Goal: Information Seeking & Learning: Learn about a topic

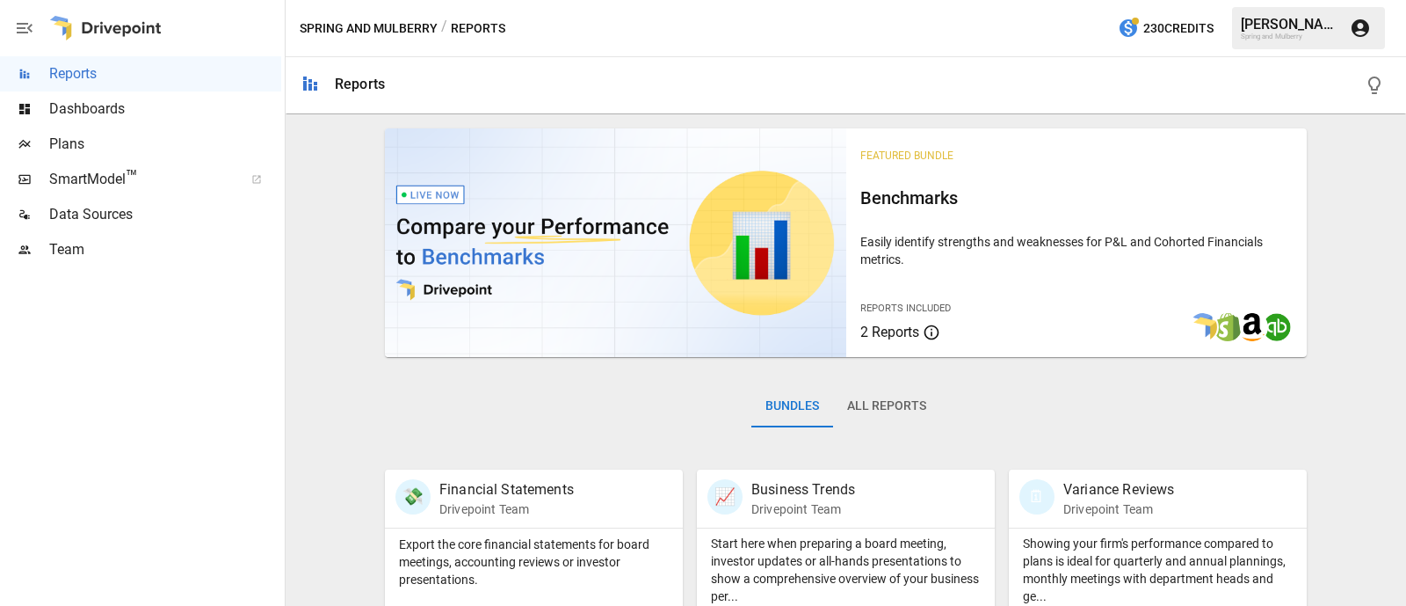
click at [133, 180] on span "™" at bounding box center [132, 177] width 12 height 22
click at [101, 108] on span "Dashboards" at bounding box center [165, 108] width 232 height 21
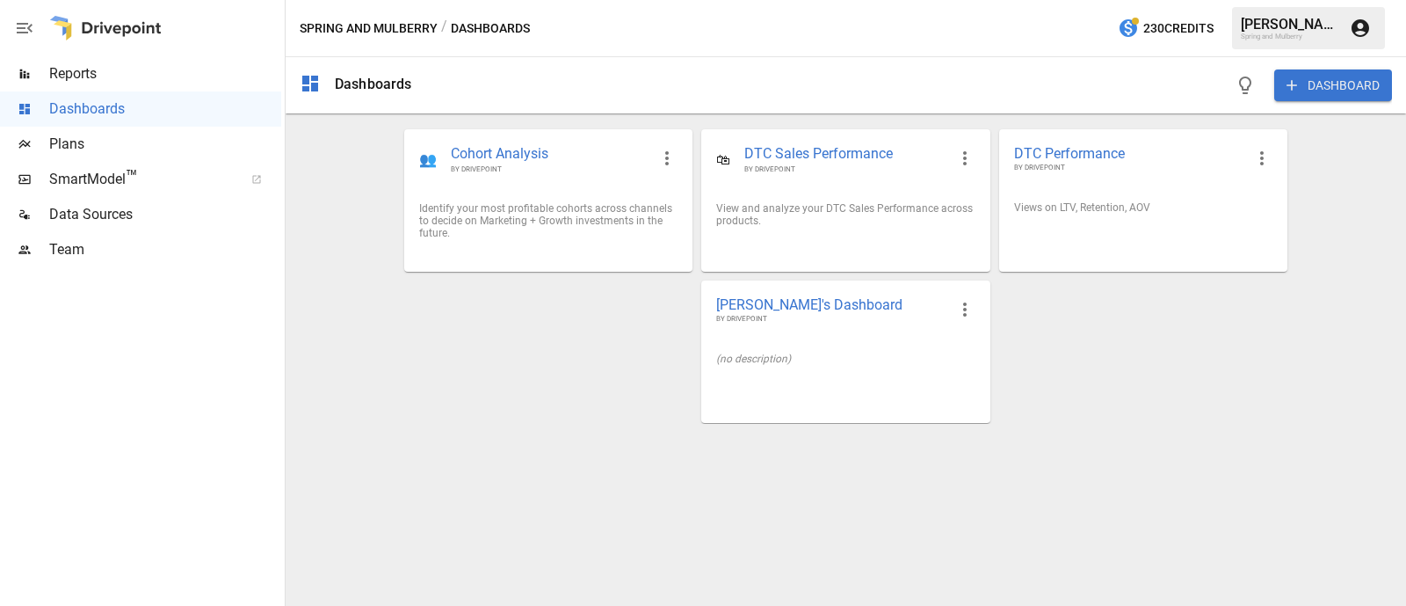
click at [106, 345] on div at bounding box center [140, 436] width 281 height 338
click at [1101, 151] on span "DTC Performance" at bounding box center [1129, 153] width 230 height 18
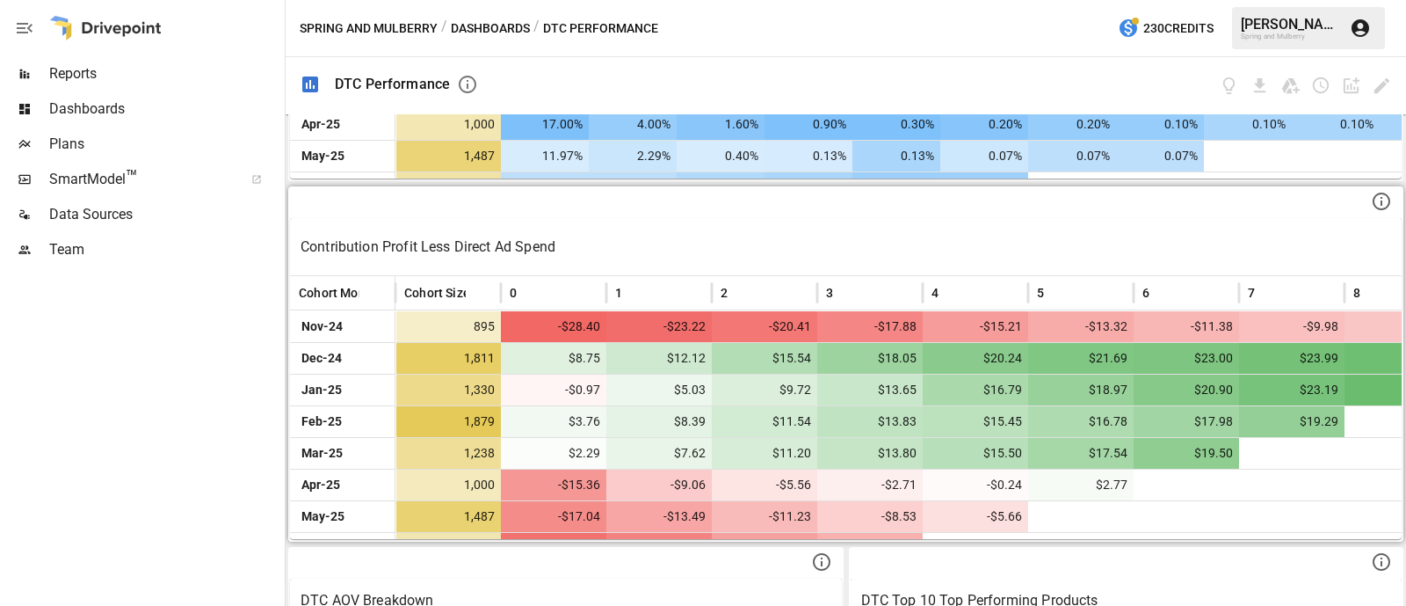
scroll to position [650, 0]
click at [746, 213] on div at bounding box center [846, 204] width 1112 height 30
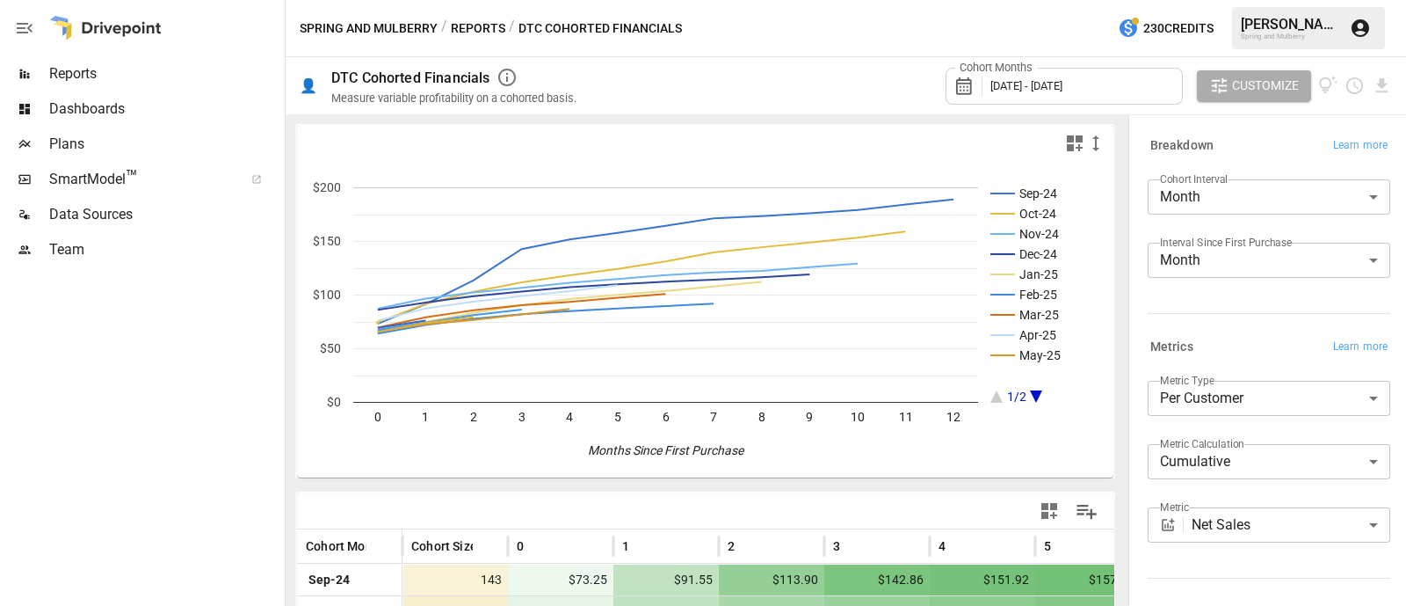
click at [478, 31] on button "Reports" at bounding box center [478, 29] width 54 height 22
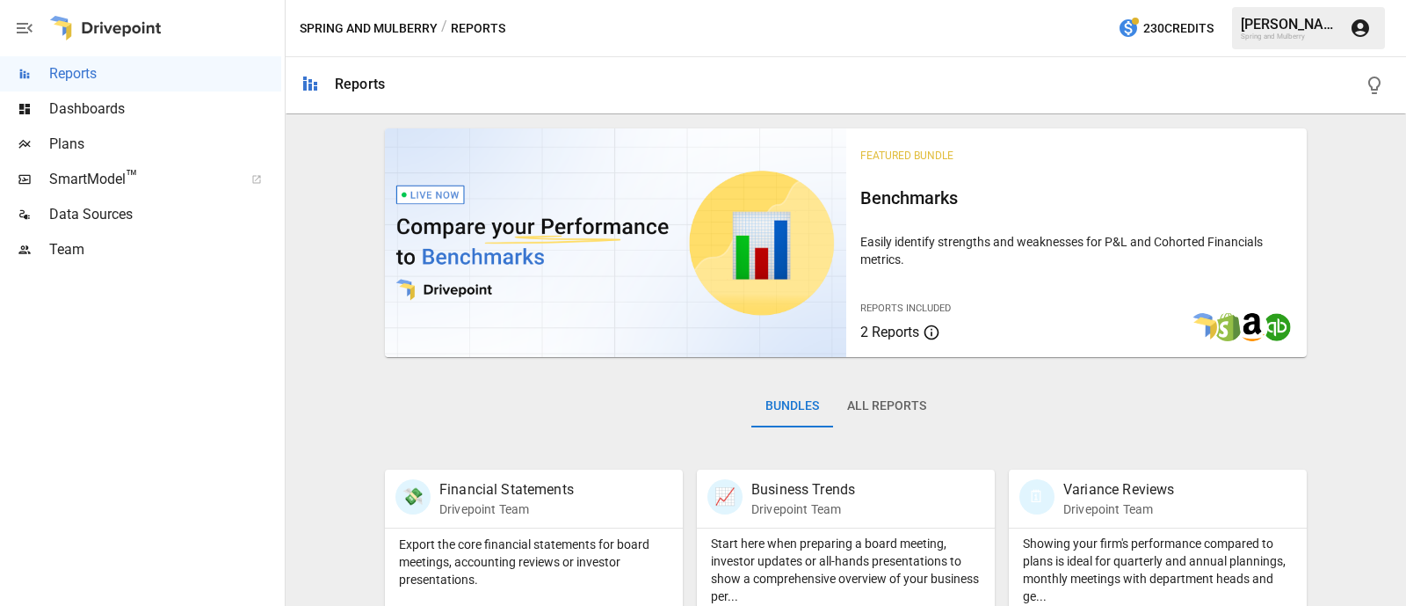
click at [95, 112] on span "Dashboards" at bounding box center [165, 108] width 232 height 21
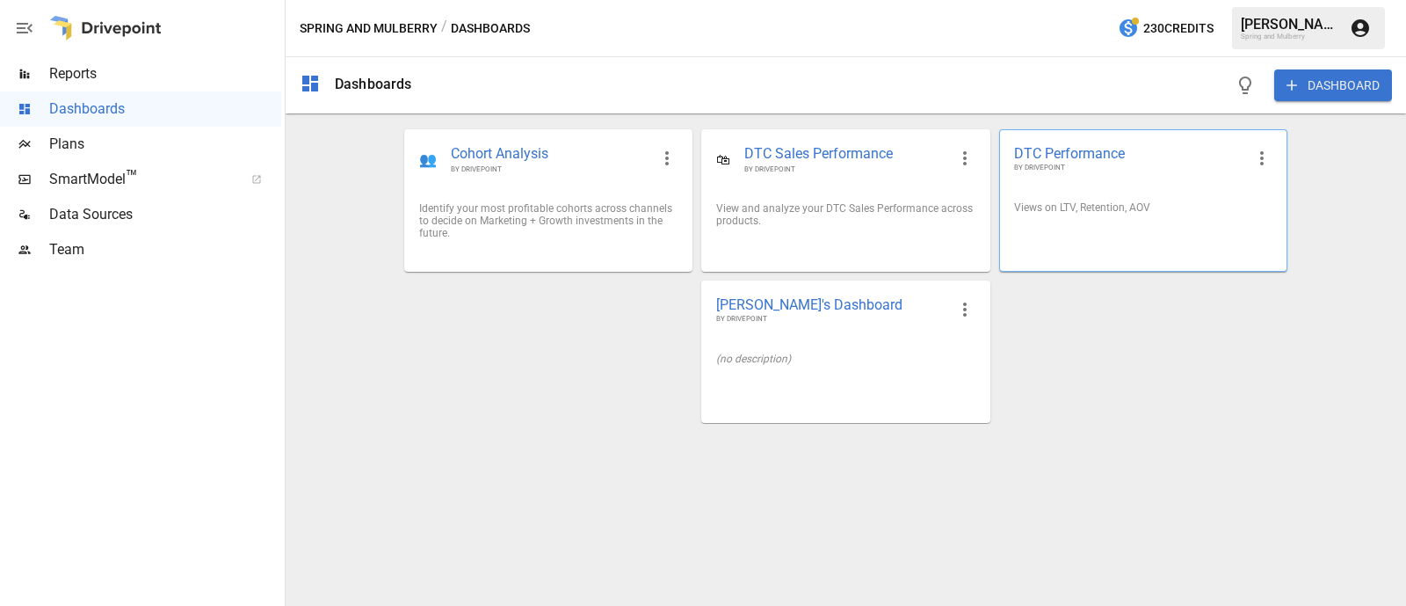
click at [1082, 156] on span "DTC Performance" at bounding box center [1129, 153] width 230 height 18
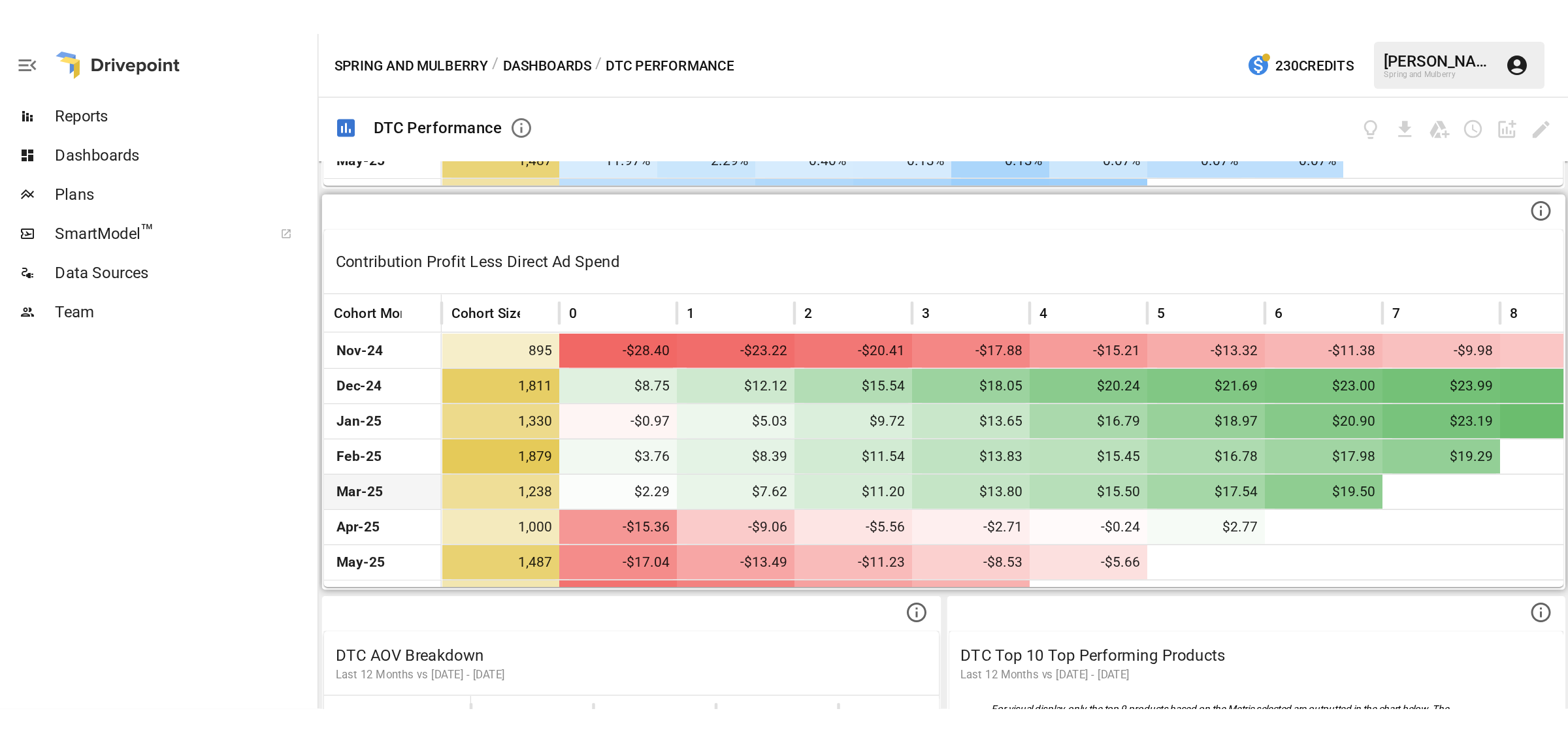
scroll to position [515, 0]
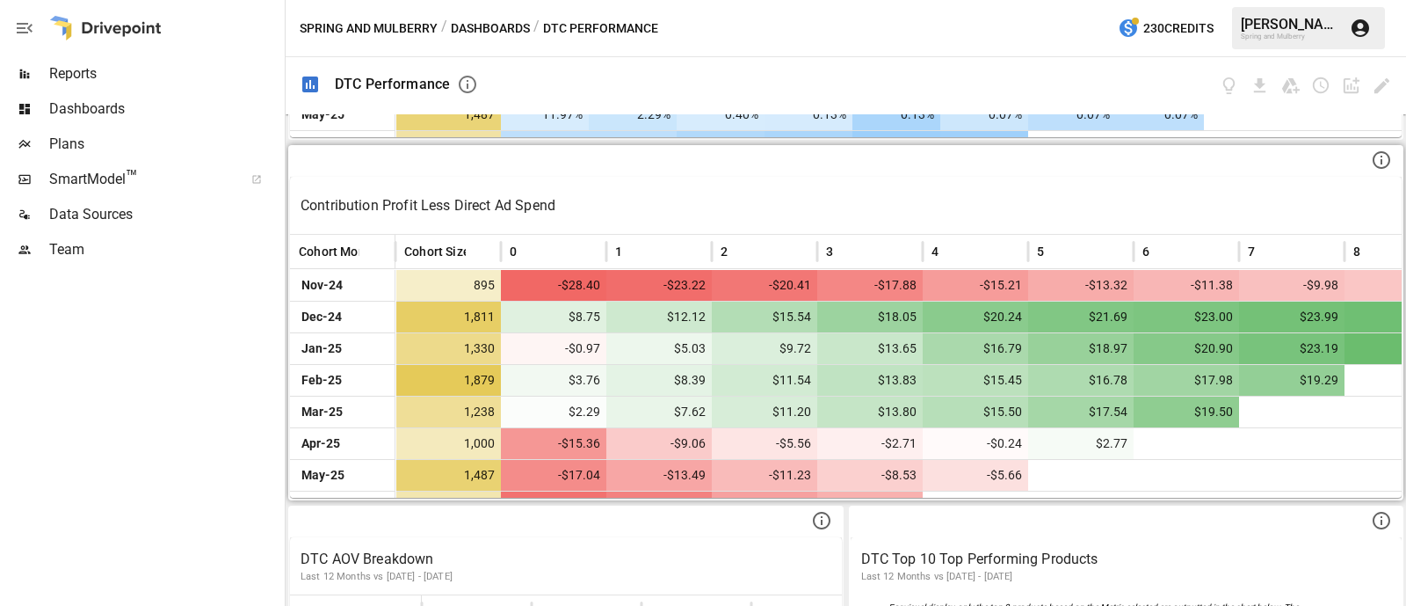
drag, startPoint x: 1107, startPoint y: 474, endPoint x: 1049, endPoint y: 198, distance: 282.0
click at [1049, 198] on div "Contribution Profit Less Direct Ad Spend Cohort Month Cohort Size 0 1 2 3 4 5 6…" at bounding box center [846, 337] width 1112 height 321
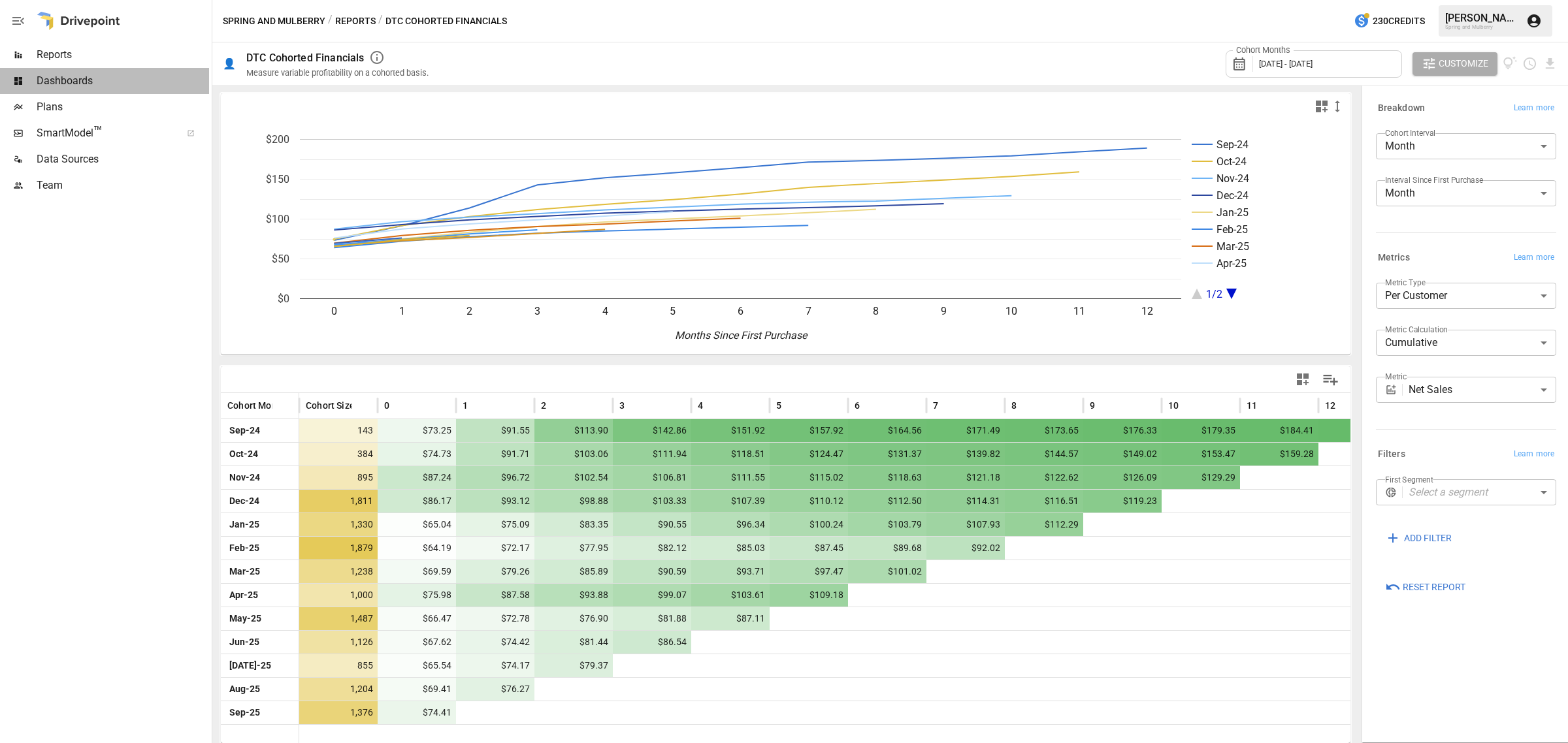
click at [62, 87] on span "Dashboards" at bounding box center [123, 80] width 172 height 16
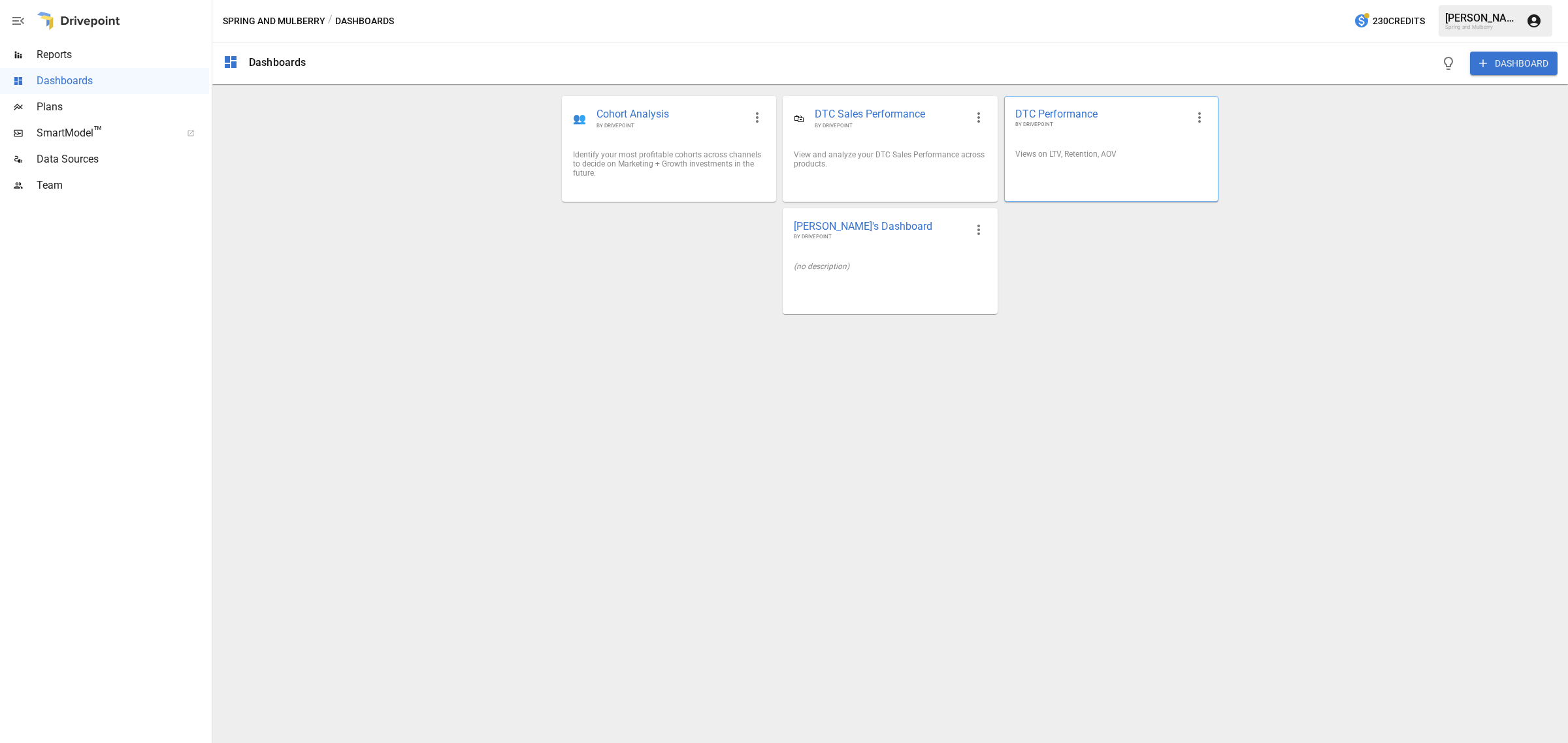
click at [1044, 116] on span "DTC Performance" at bounding box center [1101, 114] width 171 height 13
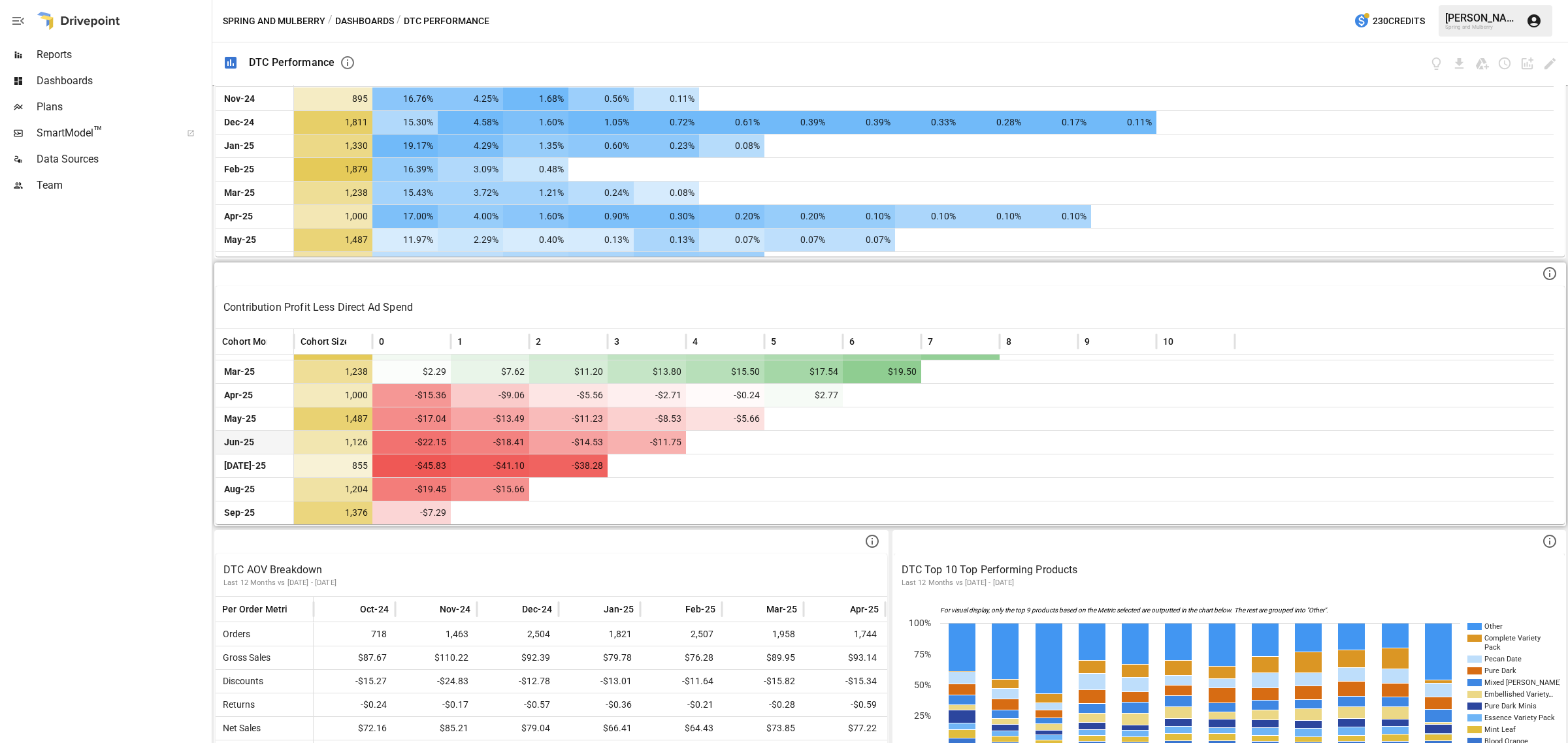
scroll to position [360, 0]
